Goal: Transaction & Acquisition: Obtain resource

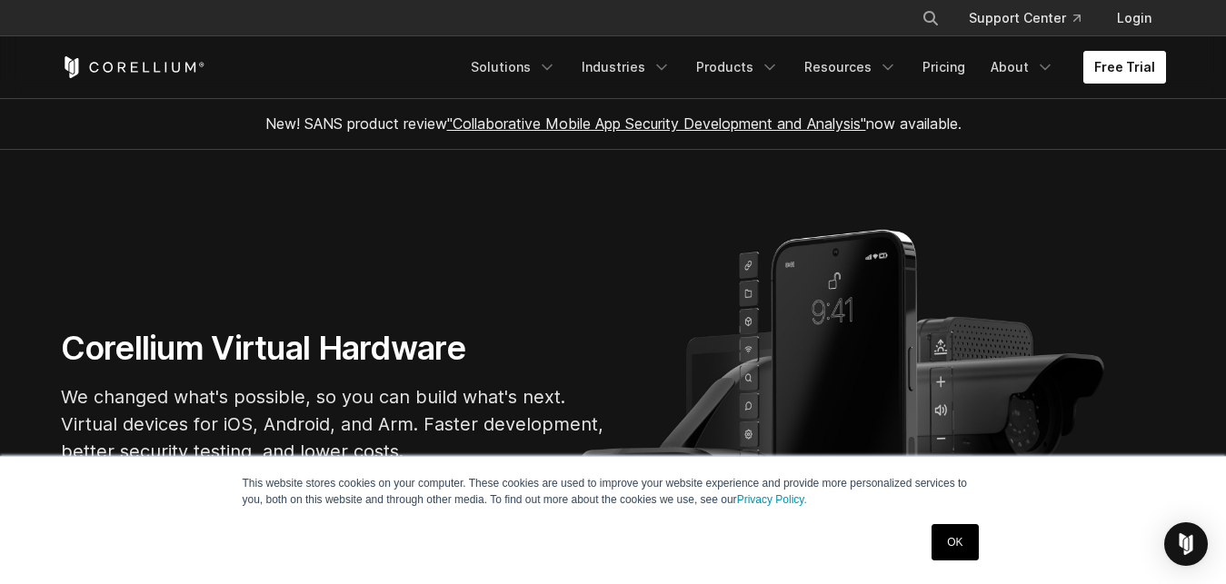
click at [1109, 73] on link "Free Trial" at bounding box center [1124, 67] width 83 height 33
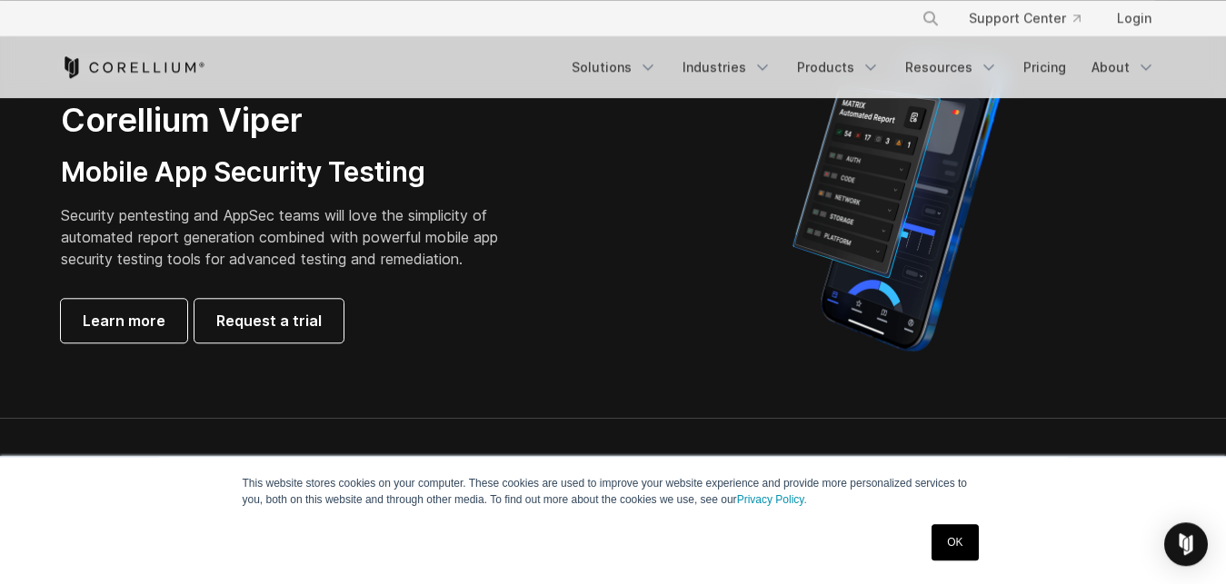
scroll to position [614, 0]
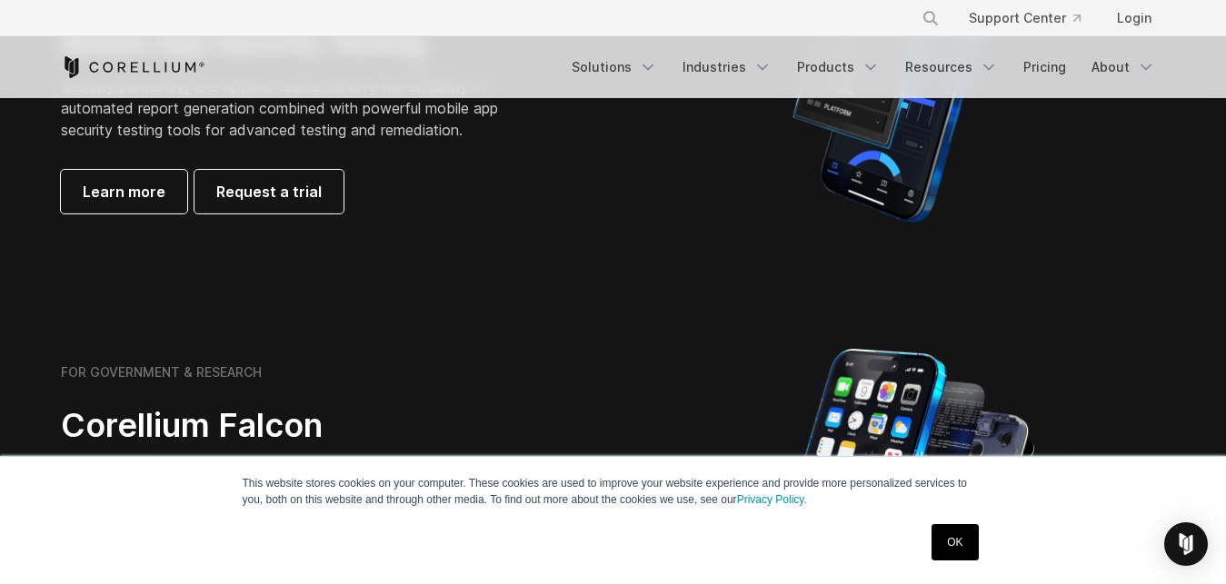
drag, startPoint x: 1240, startPoint y: 65, endPoint x: 1234, endPoint y: 86, distance: 22.7
click at [1225, 86] on section "FOR BUSINESS Corellium Viper Mobile App Security Testing Security pentesting an…" at bounding box center [613, 72] width 1226 height 434
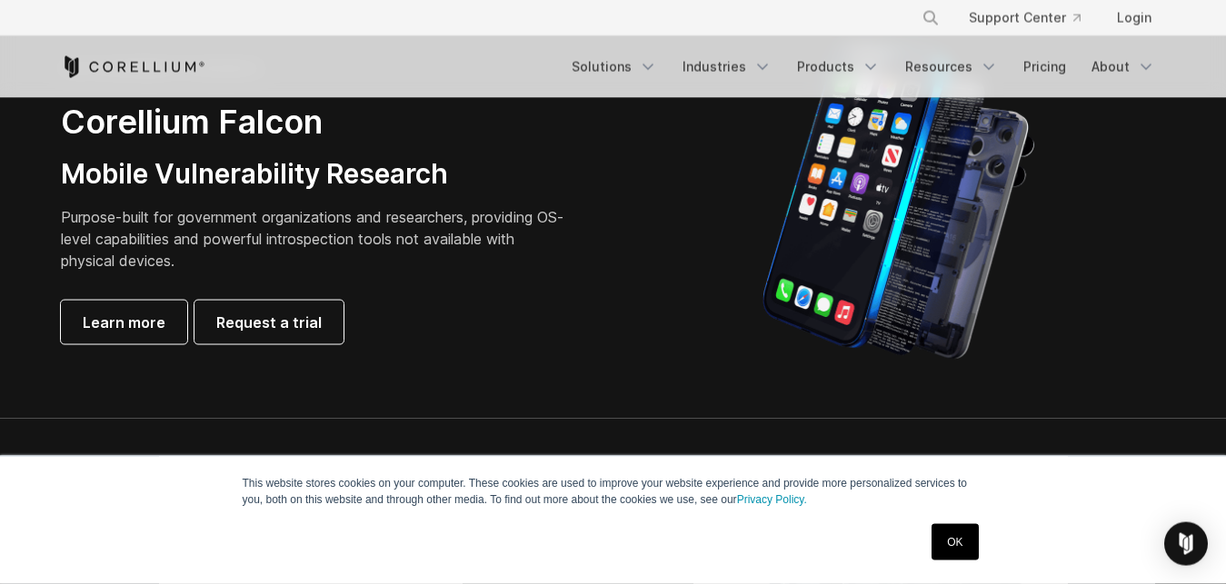
scroll to position [925, 0]
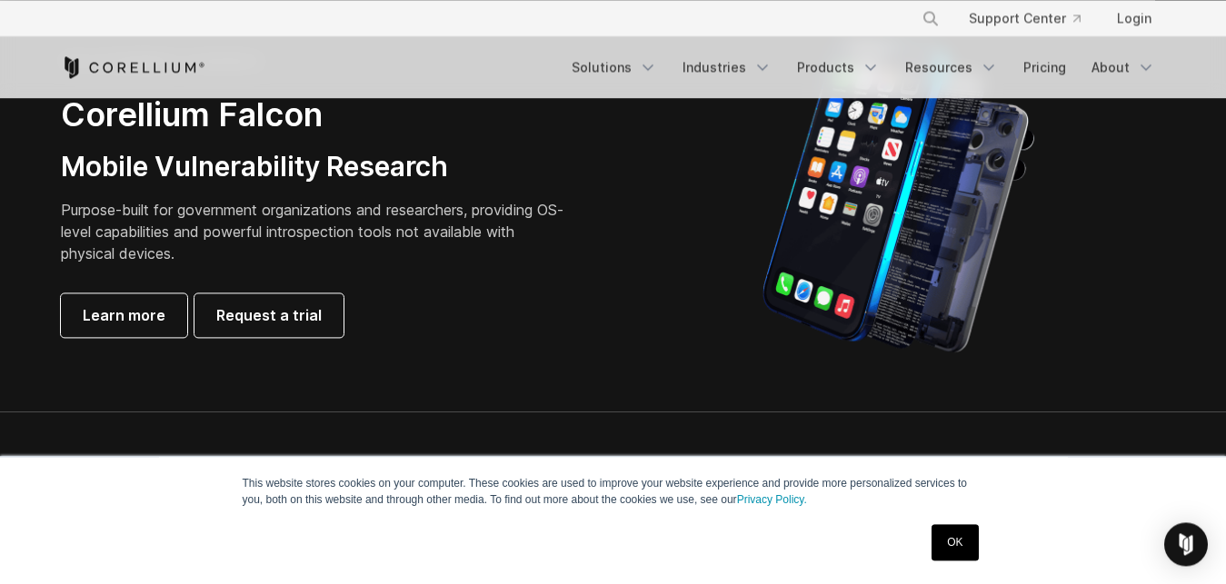
click at [1036, 150] on div at bounding box center [899, 195] width 534 height 318
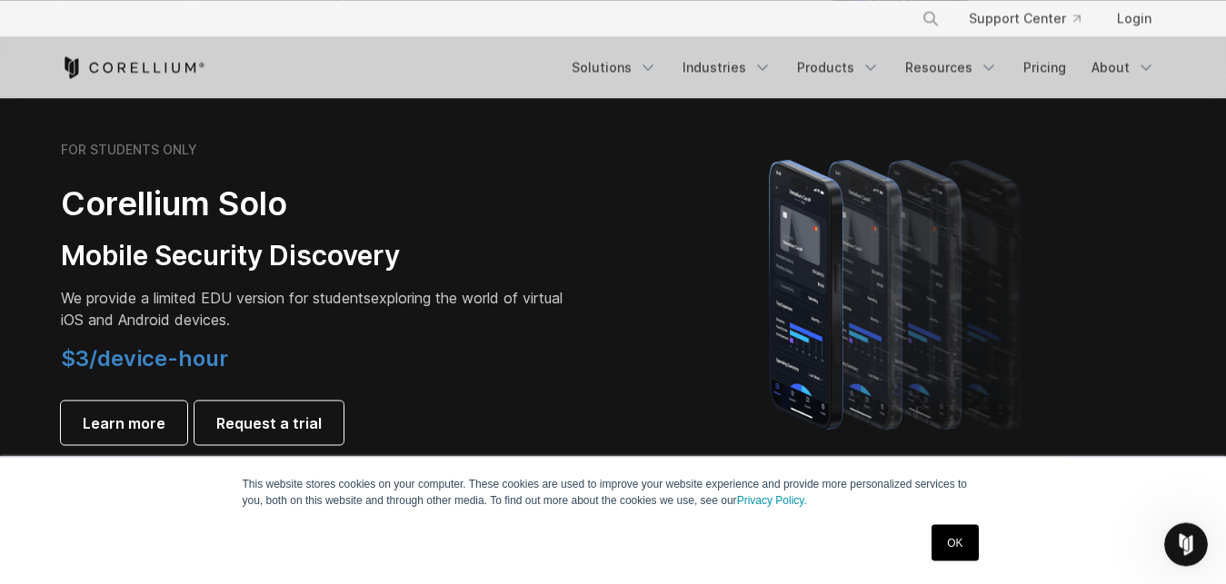
scroll to position [1268, 0]
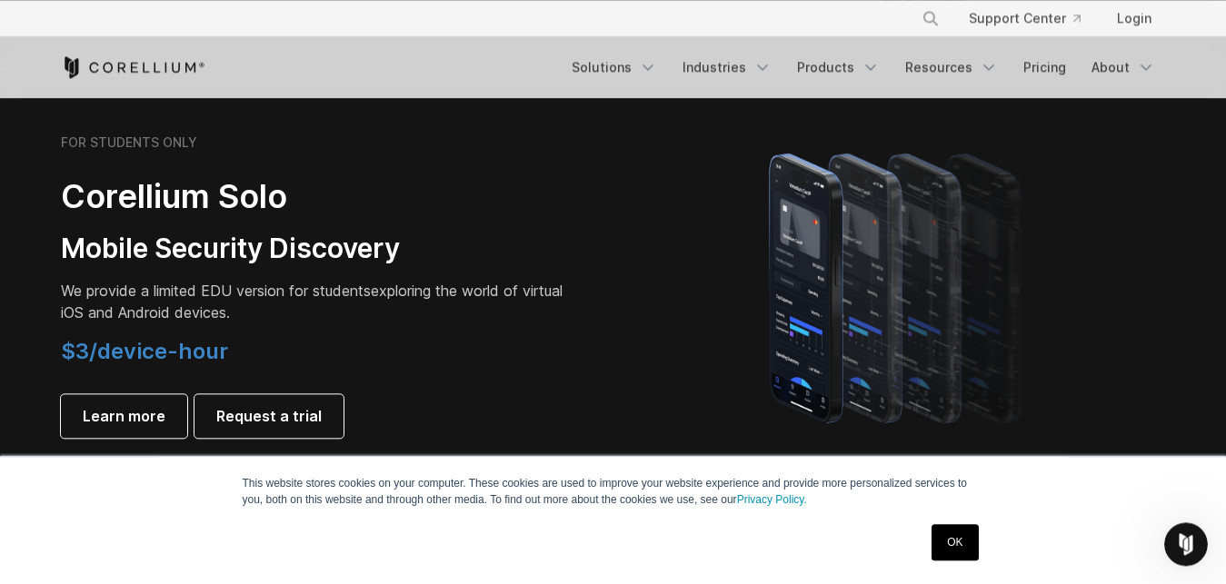
drag, startPoint x: 1230, startPoint y: 149, endPoint x: 1216, endPoint y: 215, distance: 67.9
click at [1216, 215] on section "FOR STUDENTS ONLY Corellium Solo Mobile Security Discovery We provide a limited…" at bounding box center [613, 286] width 1226 height 434
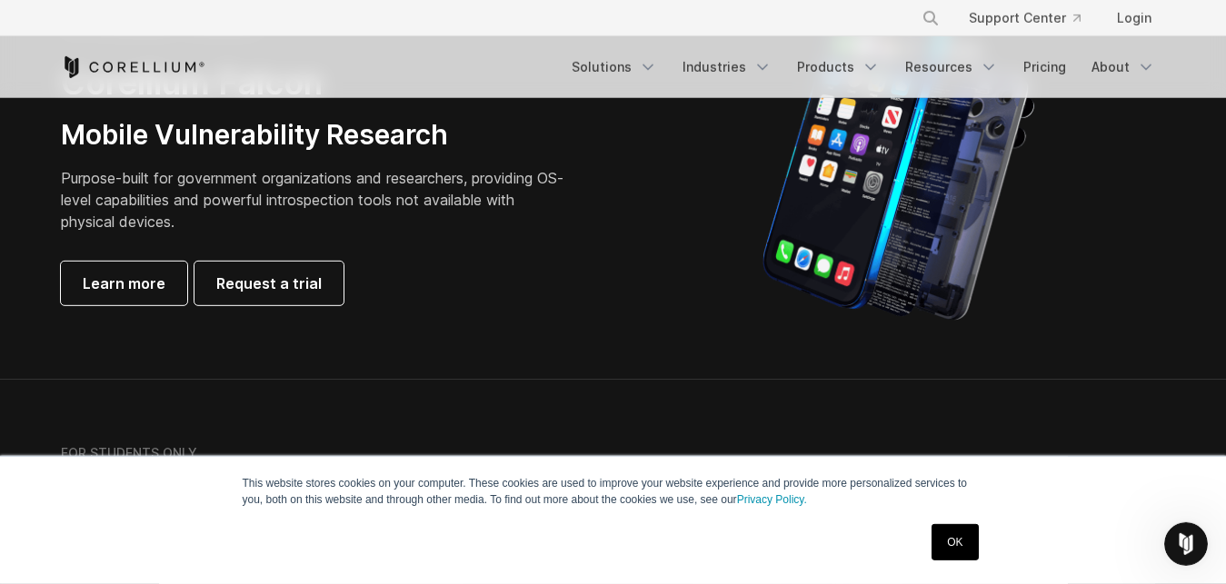
scroll to position [911, 0]
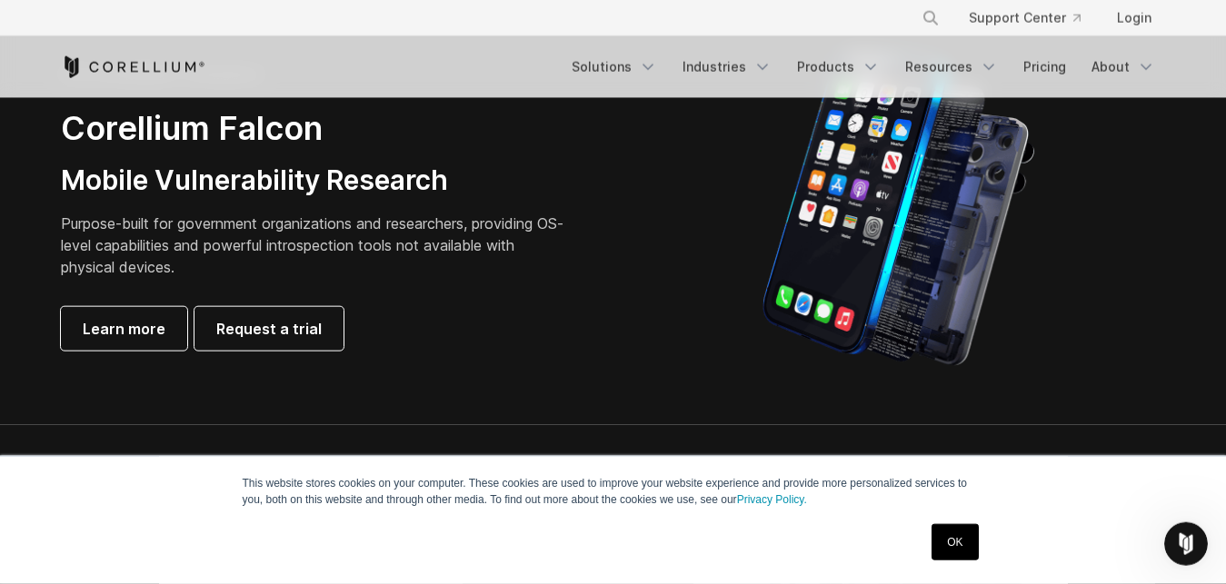
click at [972, 545] on link "OK" at bounding box center [954, 542] width 46 height 36
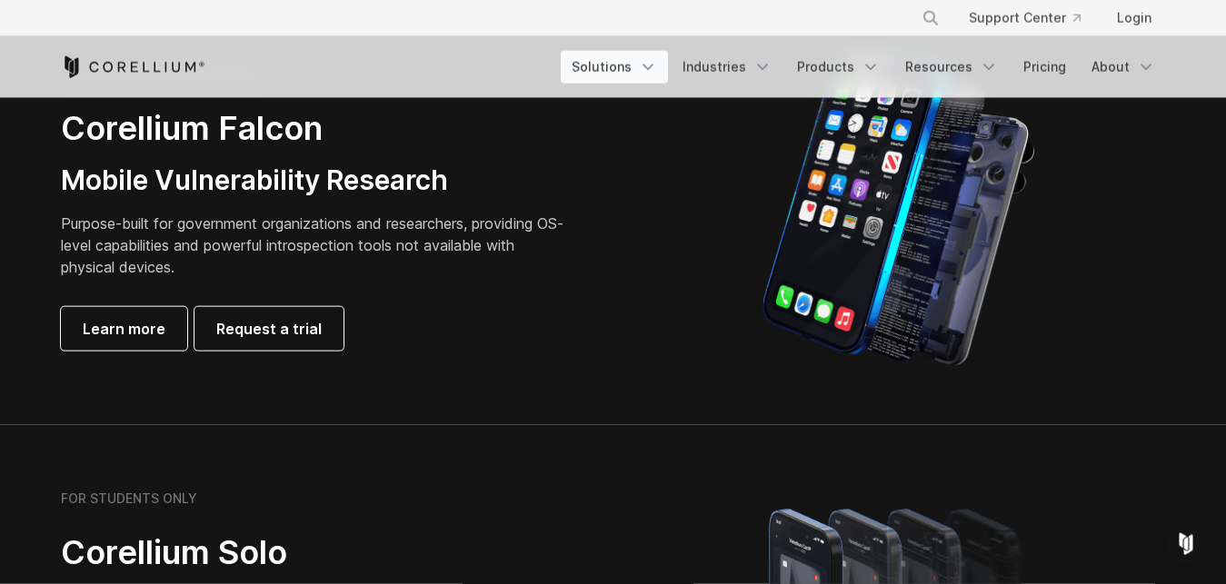
click at [642, 74] on link "Solutions" at bounding box center [614, 67] width 107 height 33
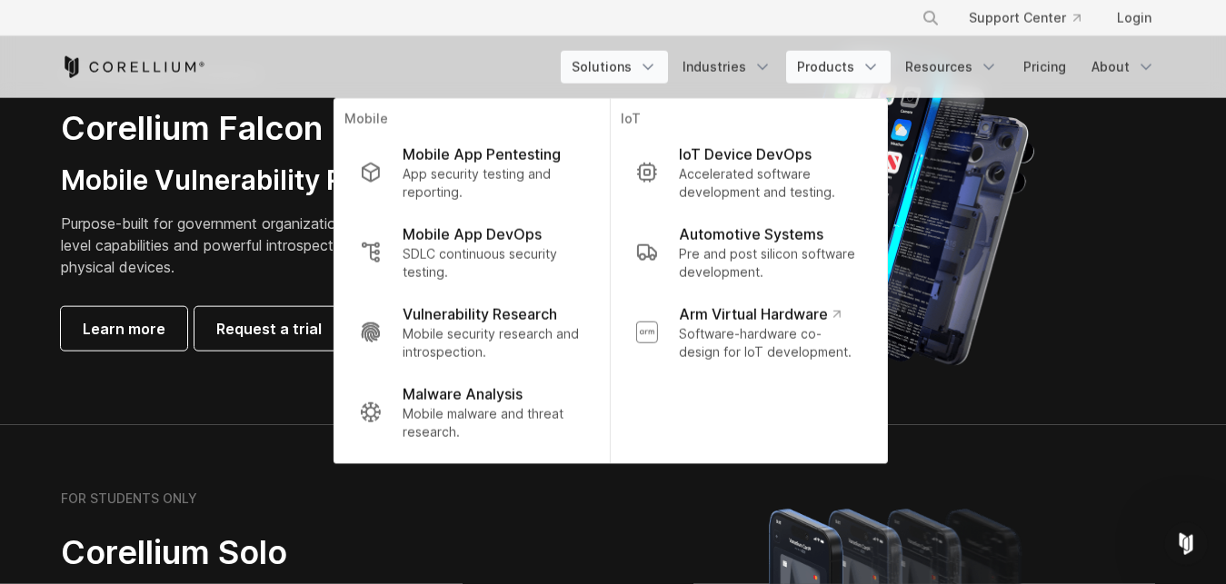
click at [853, 76] on link "Products" at bounding box center [838, 67] width 104 height 33
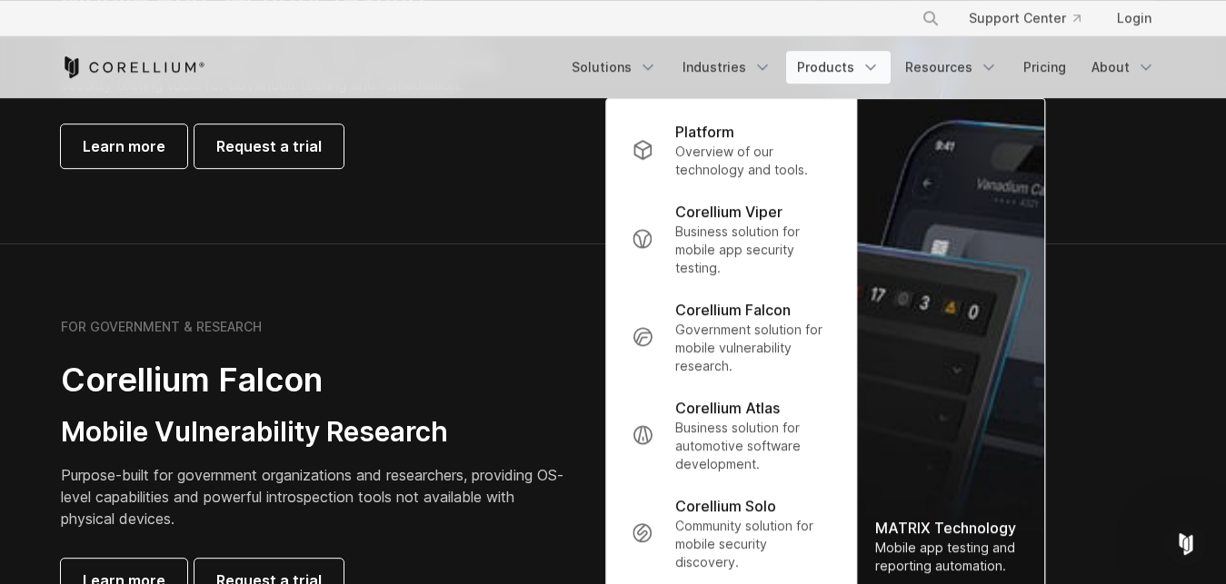
scroll to position [627, 0]
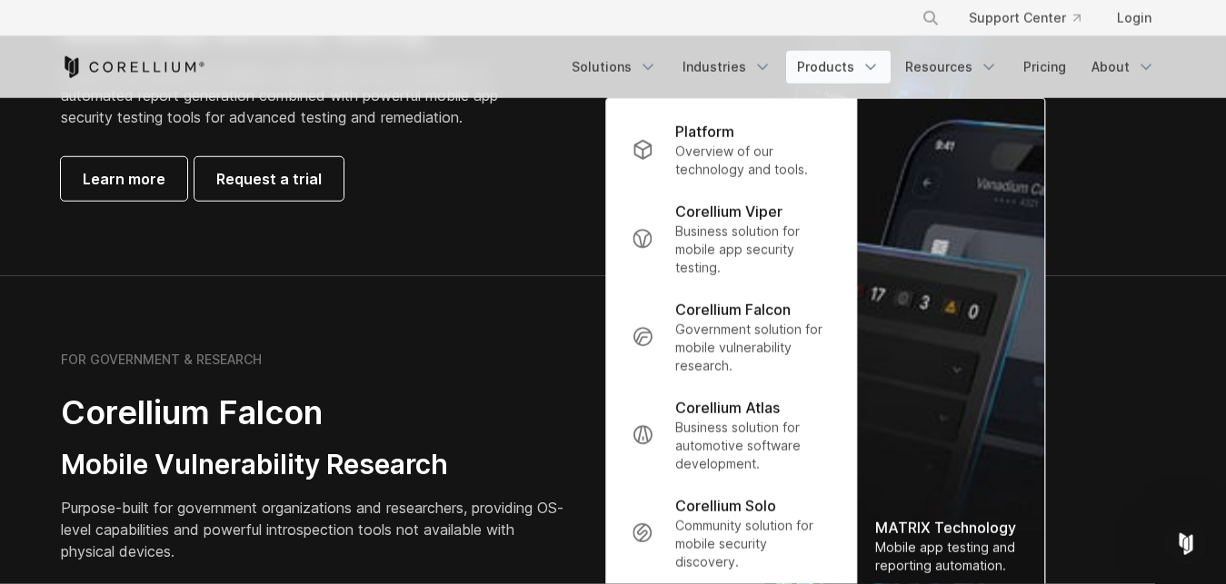
click at [828, 75] on link "Products" at bounding box center [838, 67] width 104 height 33
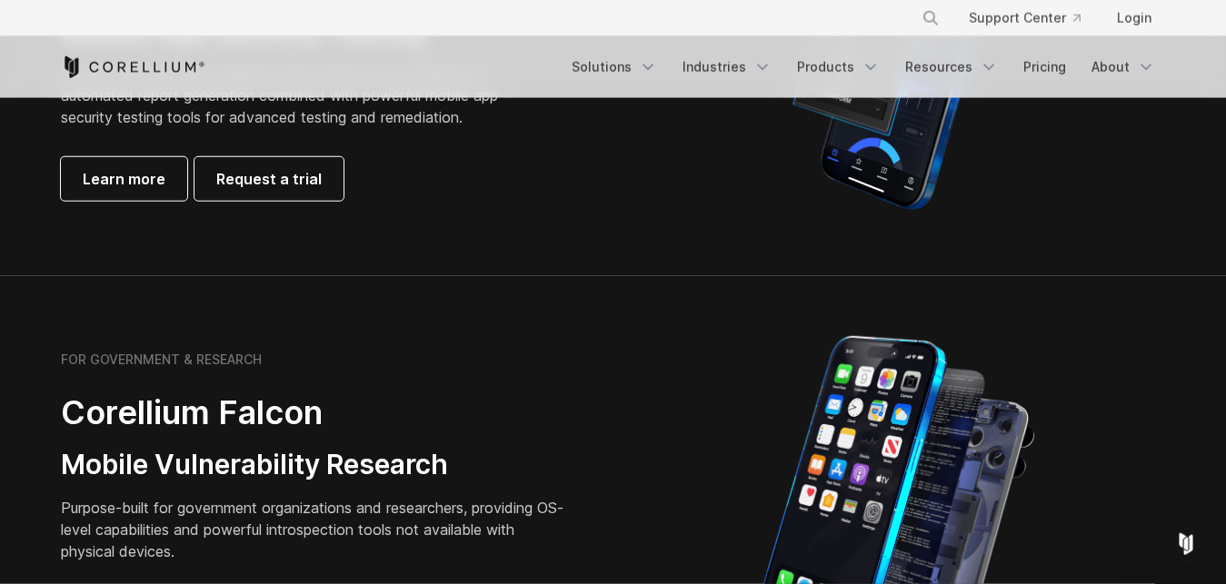
click at [159, 462] on h3 "Mobile Vulnerability Research" at bounding box center [315, 465] width 509 height 35
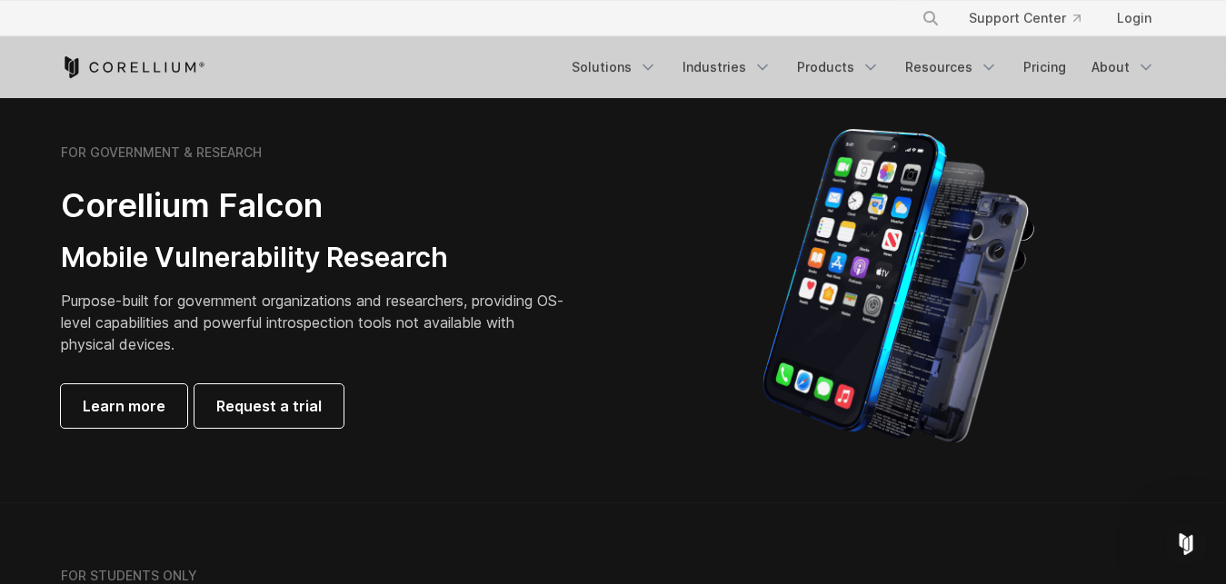
scroll to position [841, 0]
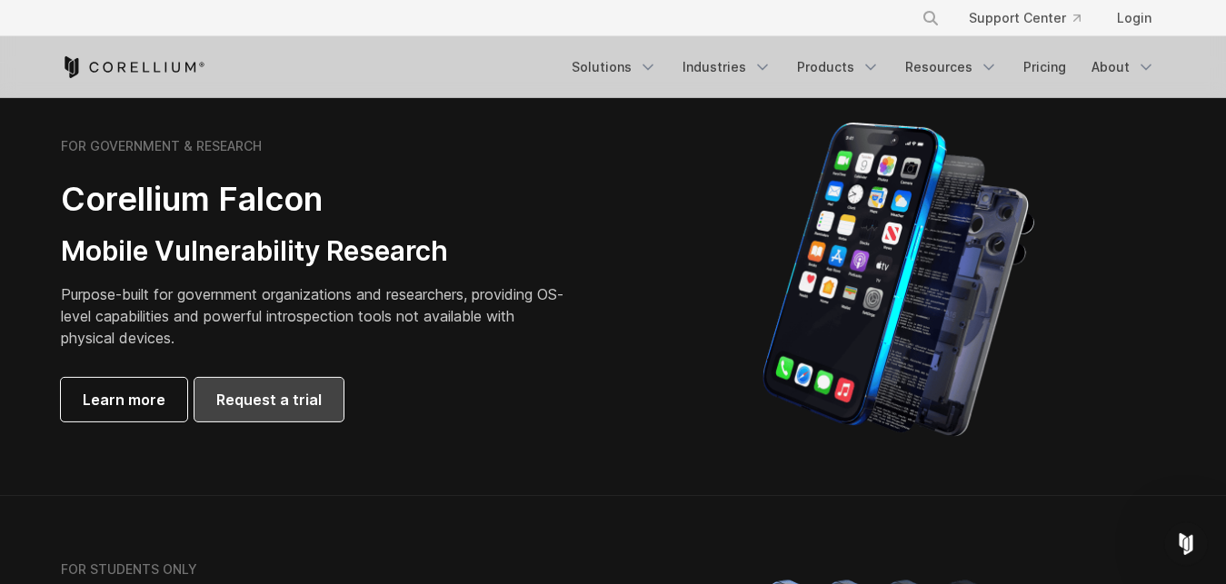
click at [278, 381] on link "Request a trial" at bounding box center [268, 400] width 149 height 44
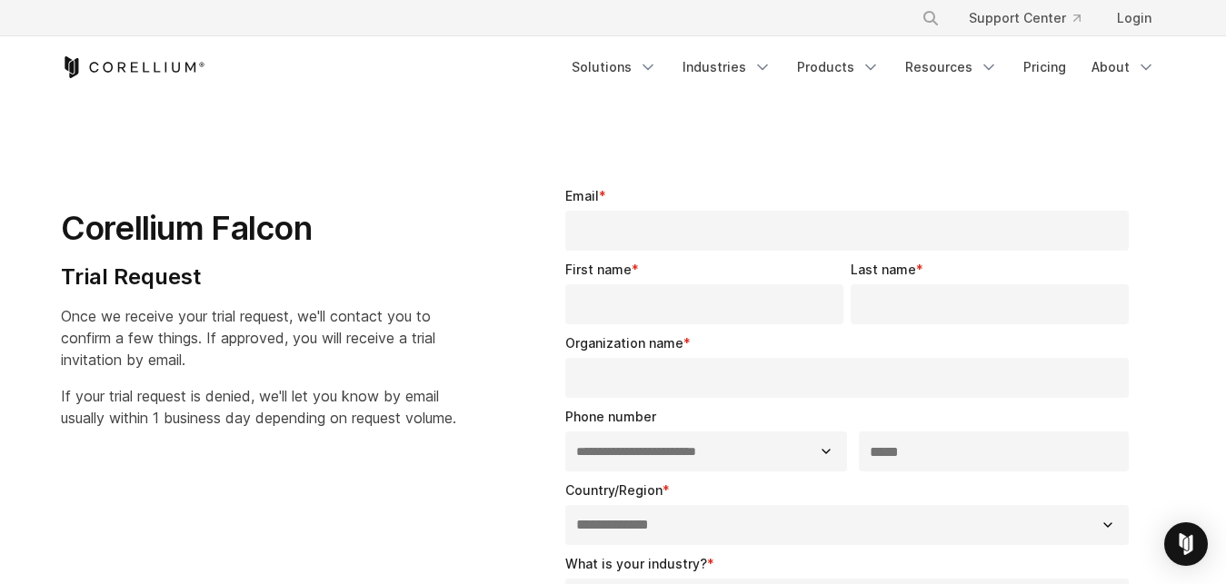
select select "**"
click at [732, 226] on input "Email *" at bounding box center [847, 231] width 564 height 40
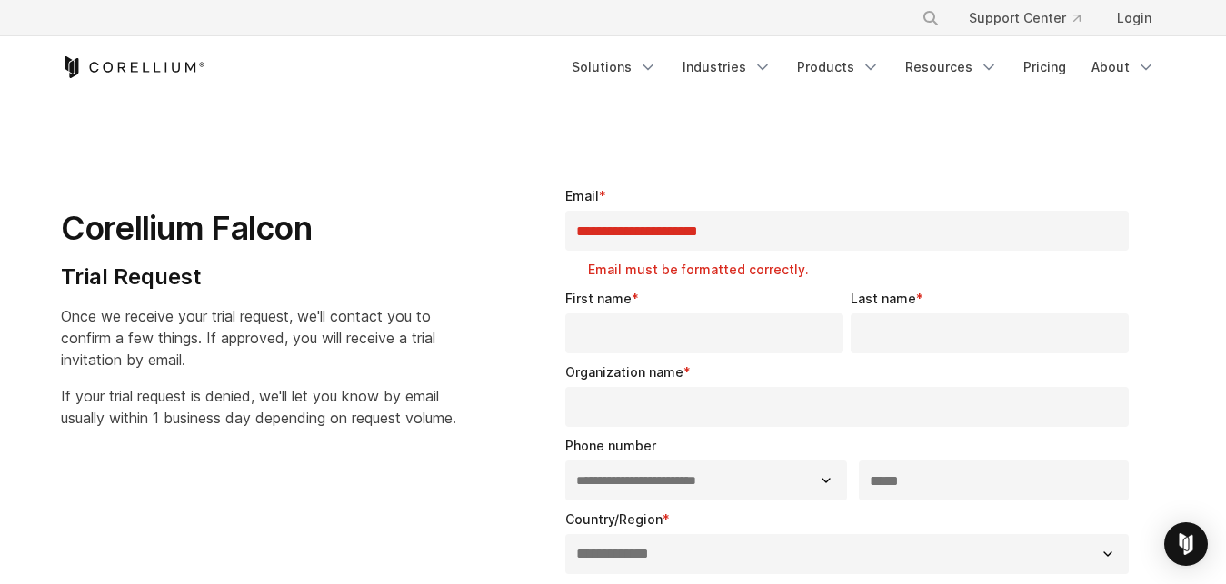
click at [713, 331] on input "First name *" at bounding box center [704, 333] width 278 height 40
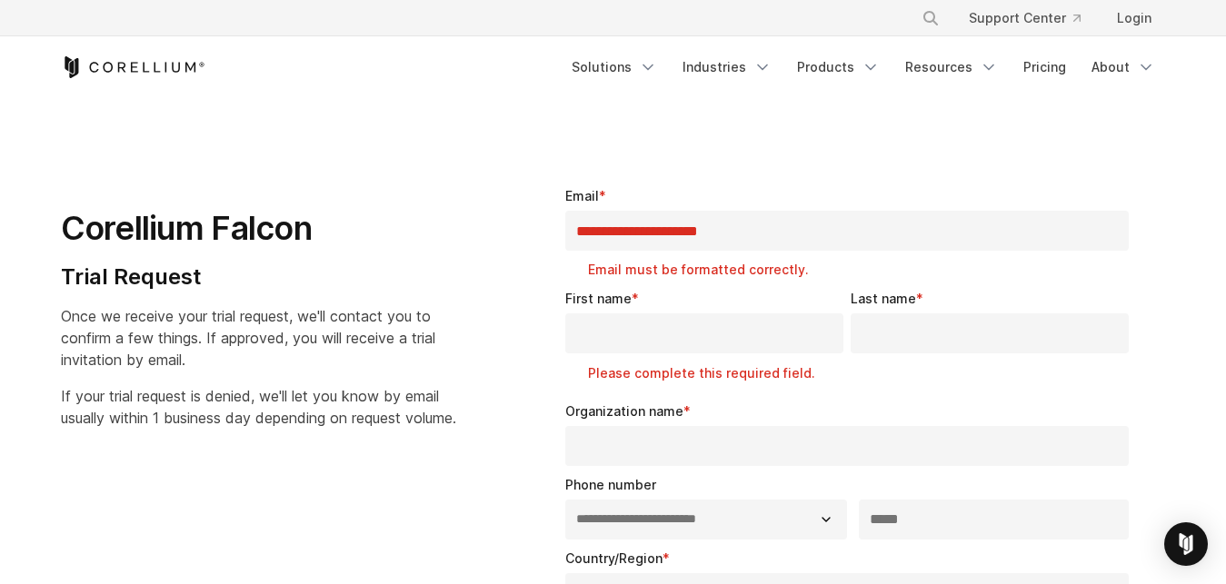
click at [777, 223] on input "**********" at bounding box center [847, 231] width 564 height 40
click at [729, 346] on input "First name *" at bounding box center [704, 333] width 278 height 40
click at [731, 233] on input "**********" at bounding box center [847, 231] width 564 height 40
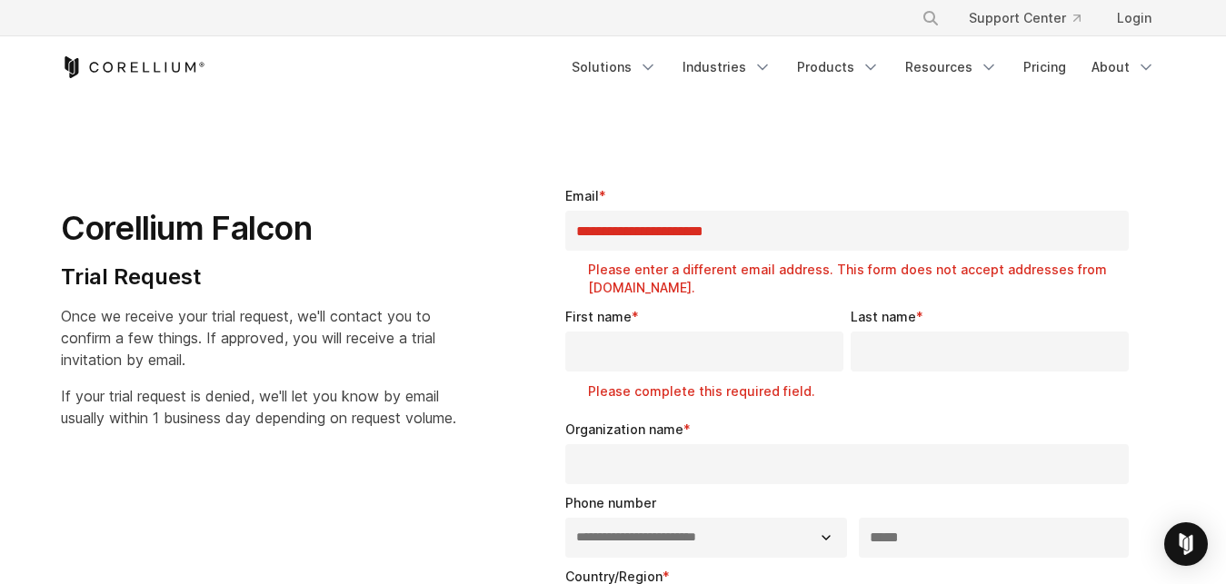
type input "**********"
click at [696, 331] on div "First name * Please complete this required field." at bounding box center [707, 358] width 285 height 103
